Goal: Download file/media

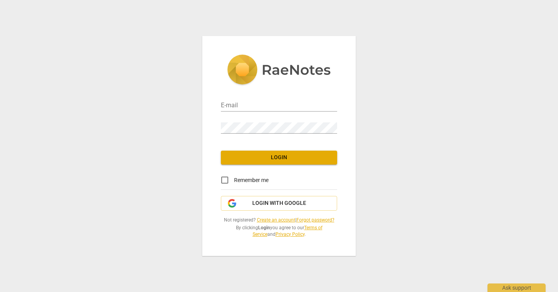
type input "[PERSON_NAME][EMAIL_ADDRESS][PERSON_NAME][DOMAIN_NAME]"
click at [277, 160] on span "Login" at bounding box center [279, 158] width 104 height 8
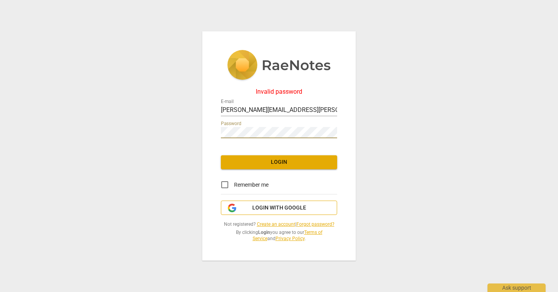
click at [266, 204] on button "Login with Google" at bounding box center [279, 208] width 116 height 15
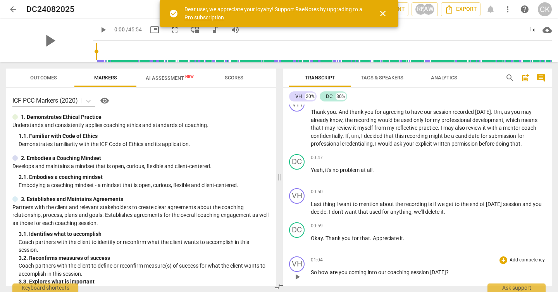
scroll to position [88, 0]
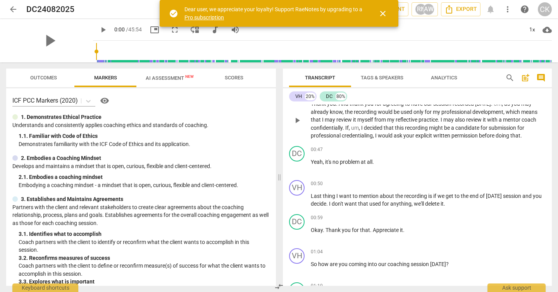
drag, startPoint x: 311, startPoint y: 123, endPoint x: 385, endPoint y: 137, distance: 75.4
click at [385, 137] on div "VH play_arrow pause 00:04 + Add competency keyboard_arrow_right So welcome , [P…" at bounding box center [417, 195] width 269 height 181
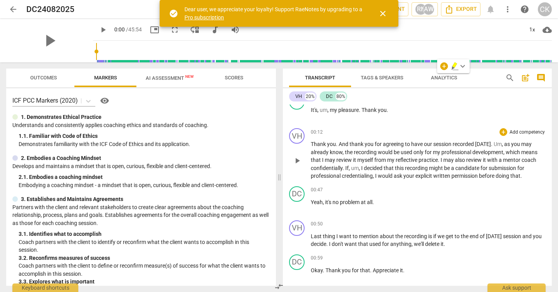
scroll to position [0, 0]
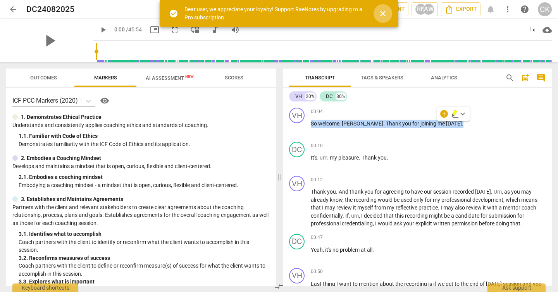
click at [382, 13] on span "close" at bounding box center [382, 13] width 9 height 9
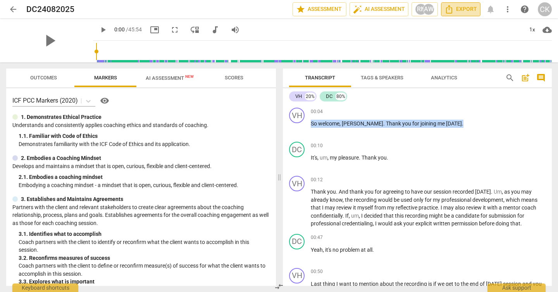
click at [461, 10] on span "Export" at bounding box center [461, 9] width 33 height 9
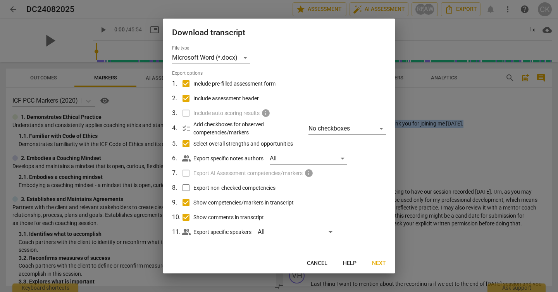
scroll to position [2, 0]
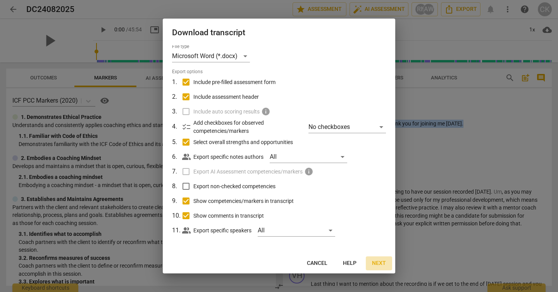
click at [379, 262] on span "Next" at bounding box center [379, 264] width 14 height 8
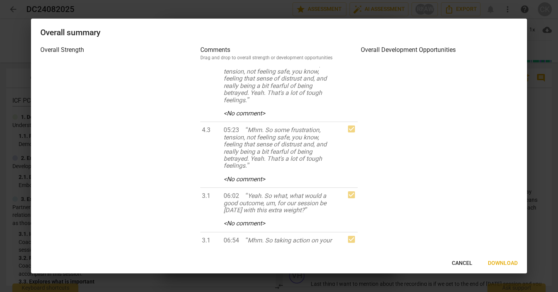
scroll to position [0, 0]
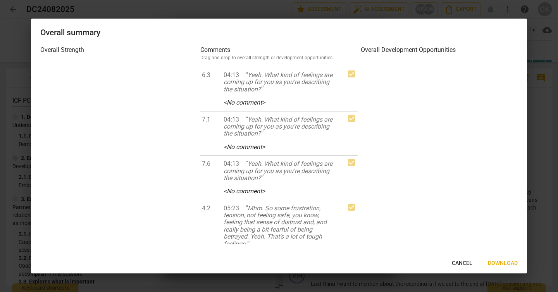
drag, startPoint x: 495, startPoint y: 262, endPoint x: 457, endPoint y: 259, distance: 38.1
click at [455, 259] on div "Cancel Download" at bounding box center [279, 264] width 493 height 14
click at [456, 259] on button "Cancel" at bounding box center [462, 264] width 33 height 14
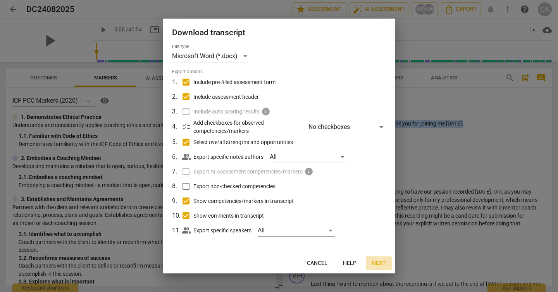
click at [377, 261] on span "Next" at bounding box center [379, 264] width 14 height 8
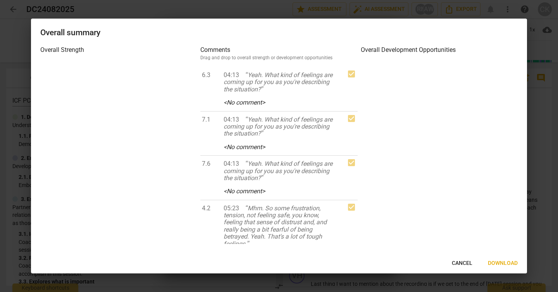
click at [501, 264] on span "Download" at bounding box center [503, 264] width 30 height 8
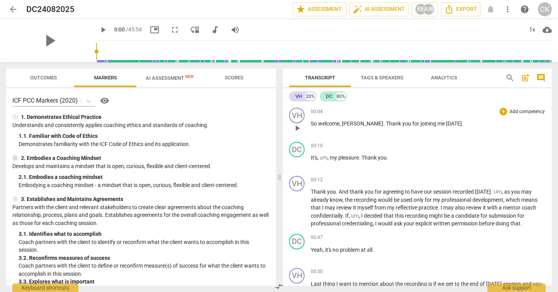
drag, startPoint x: 415, startPoint y: 172, endPoint x: 312, endPoint y: 125, distance: 113.1
click at [311, 125] on div "VH play_arrow pause 00:04 + Add competency keyboard_arrow_right So welcome , [P…" at bounding box center [417, 195] width 269 height 181
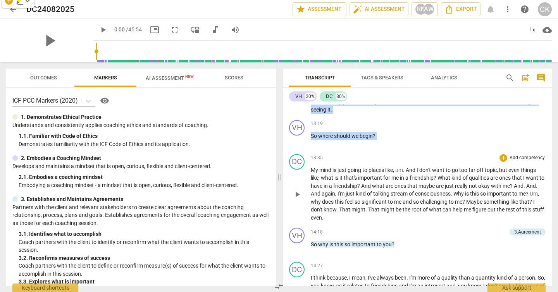
scroll to position [2033, 0]
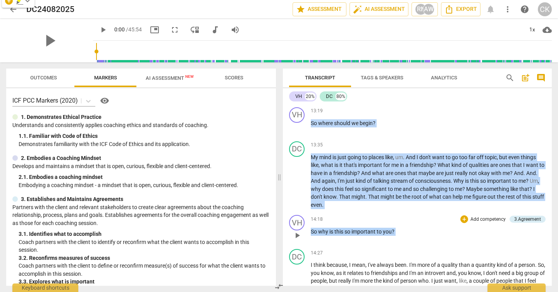
drag, startPoint x: 287, startPoint y: 135, endPoint x: 378, endPoint y: 239, distance: 138.2
click at [378, 239] on div "VH play_arrow pause 00:04 + Add competency keyboard_arrow_right So welcome , [P…" at bounding box center [417, 195] width 269 height 181
copy div "search post_add comment VH 20% DC 80% VH play_arrow pause 00:04 + Add competenc…"
click at [390, 180] on span "talking" at bounding box center [381, 181] width 17 height 6
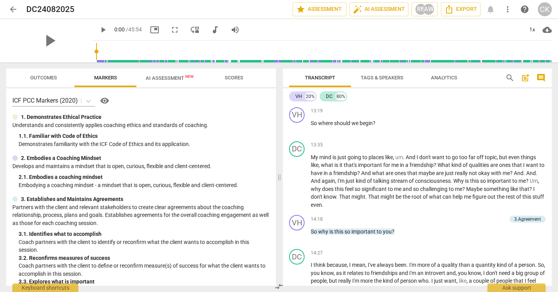
click at [380, 75] on span "Tags & Speakers" at bounding box center [382, 78] width 43 height 6
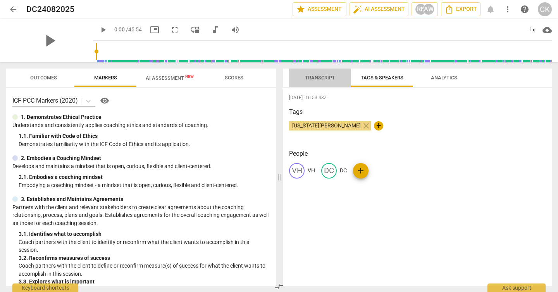
click at [324, 77] on span "Transcript" at bounding box center [320, 78] width 30 height 6
